Goal: Task Accomplishment & Management: Use online tool/utility

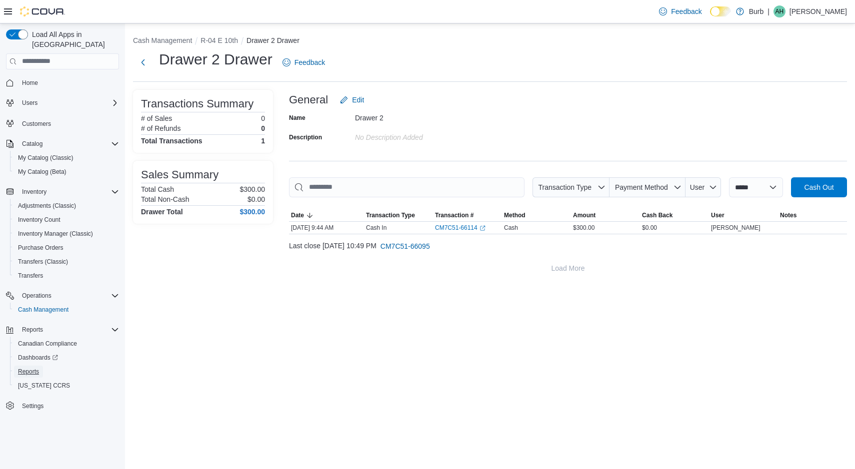
click at [37, 368] on span "Reports" at bounding box center [28, 372] width 21 height 8
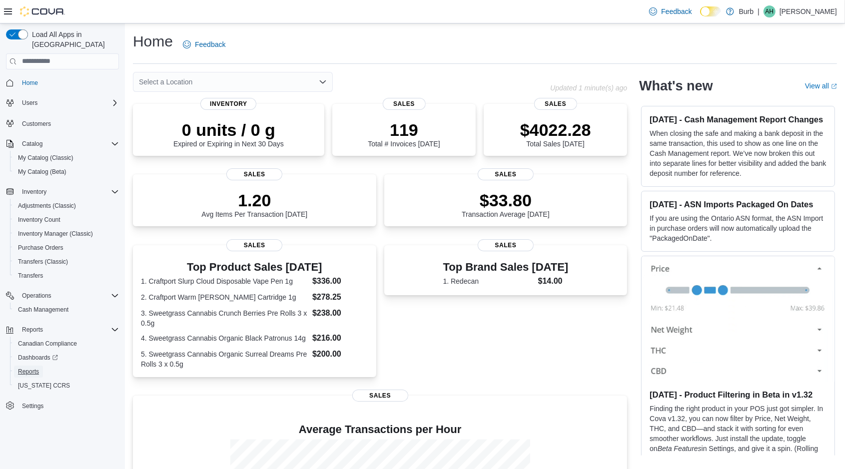
click at [37, 368] on span "Reports" at bounding box center [28, 372] width 21 height 8
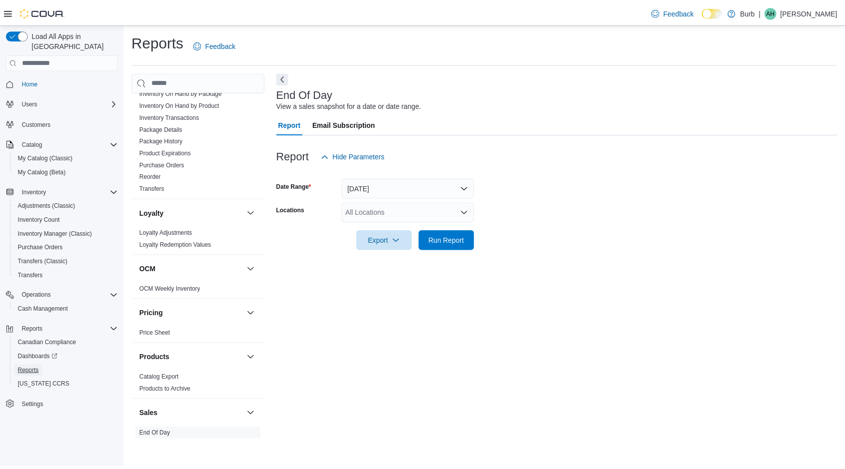
scroll to position [500, 0]
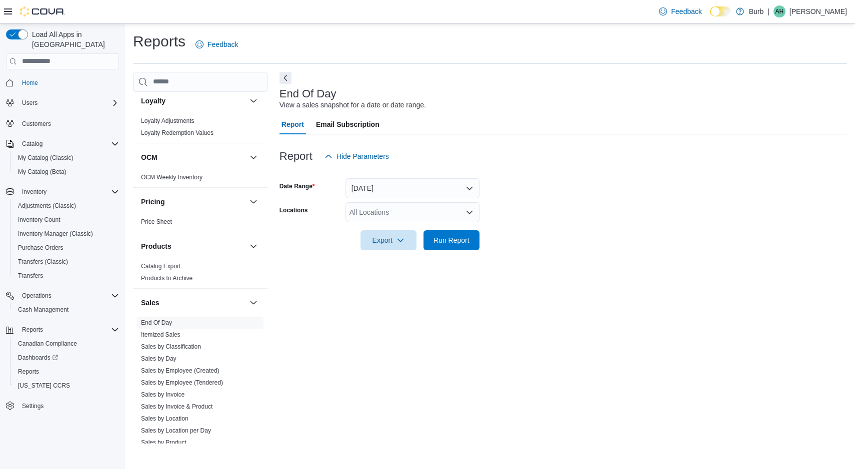
click at [181, 427] on link "Sales by Location per Day" at bounding box center [176, 430] width 70 height 7
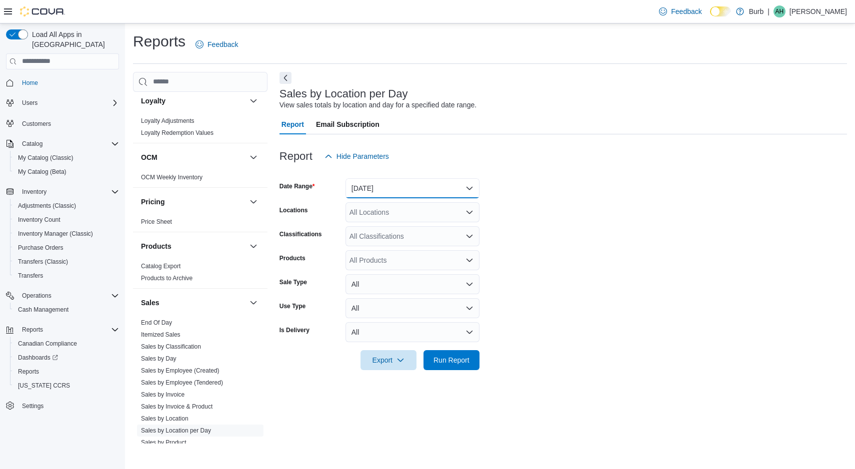
click at [416, 192] on button "Yesterday" at bounding box center [412, 188] width 134 height 20
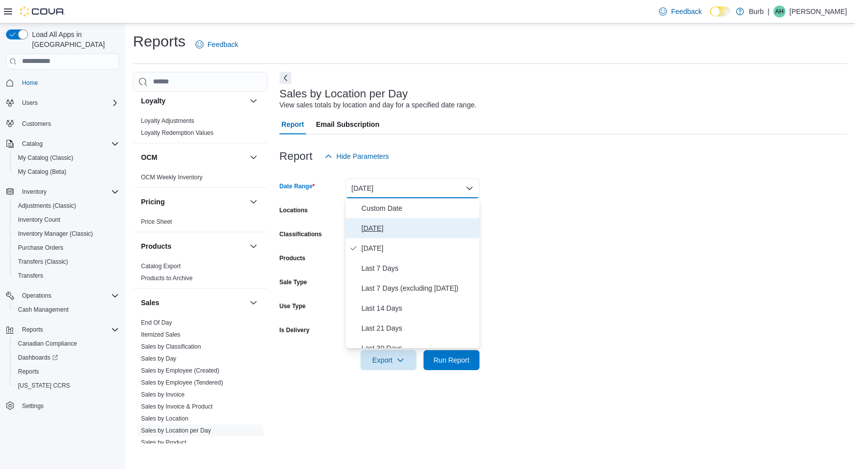
click at [385, 231] on span "Today" at bounding box center [418, 228] width 114 height 12
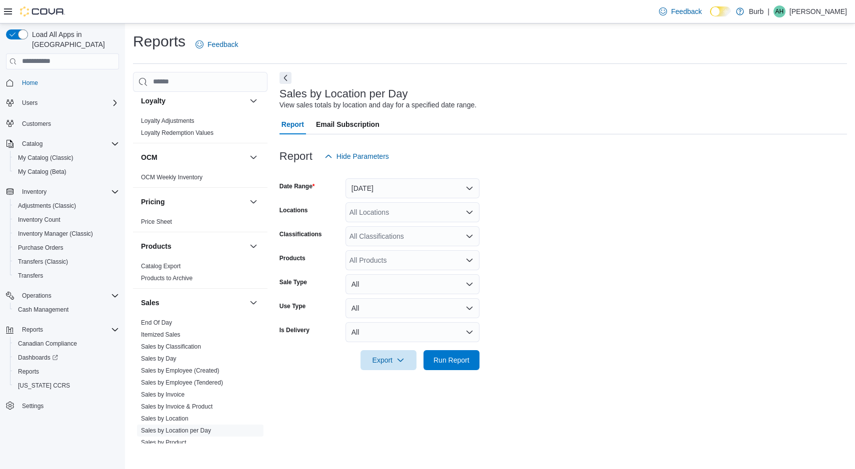
click at [649, 215] on form "Date Range Today Locations All Locations Classifications All Classifications Pr…" at bounding box center [562, 268] width 567 height 204
click at [459, 354] on span "Run Report" at bounding box center [451, 360] width 44 height 20
